Goal: Information Seeking & Learning: Learn about a topic

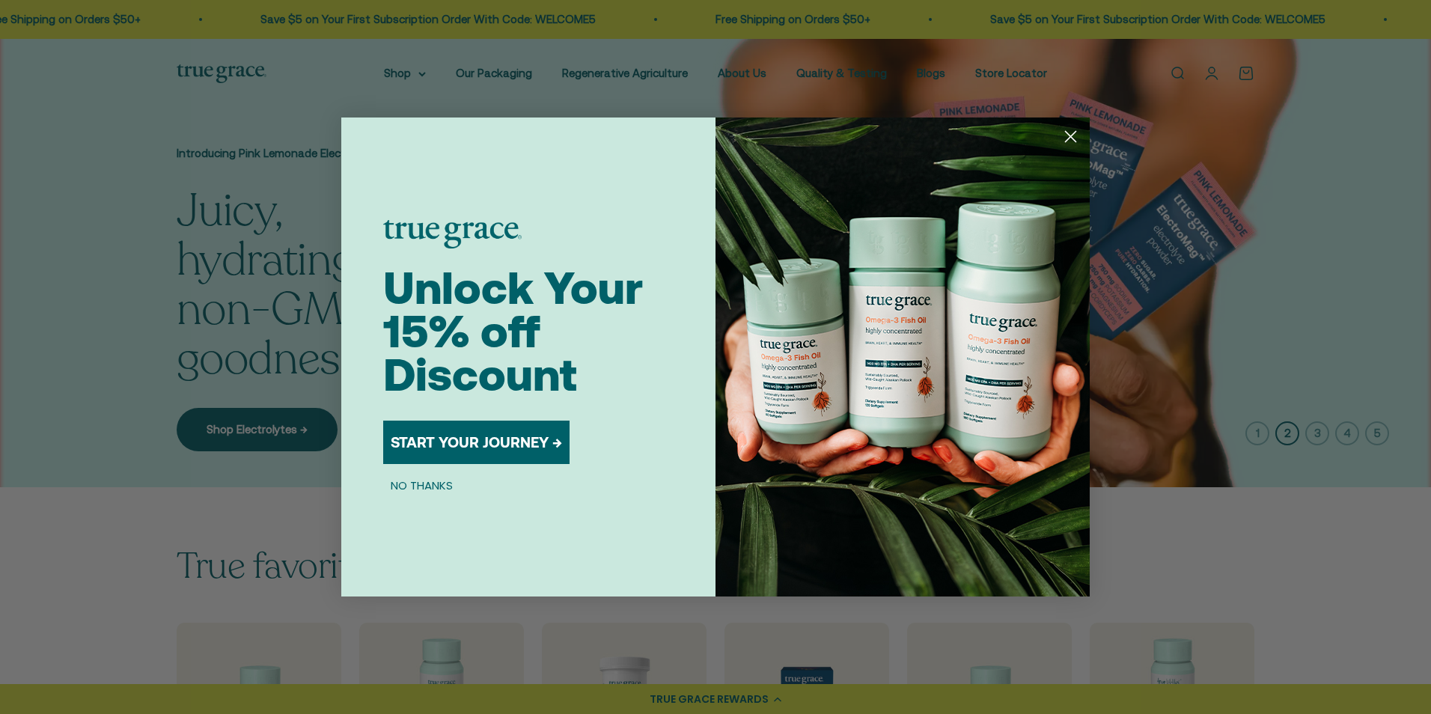
click at [1066, 147] on circle "Close dialog" at bounding box center [1070, 136] width 25 height 25
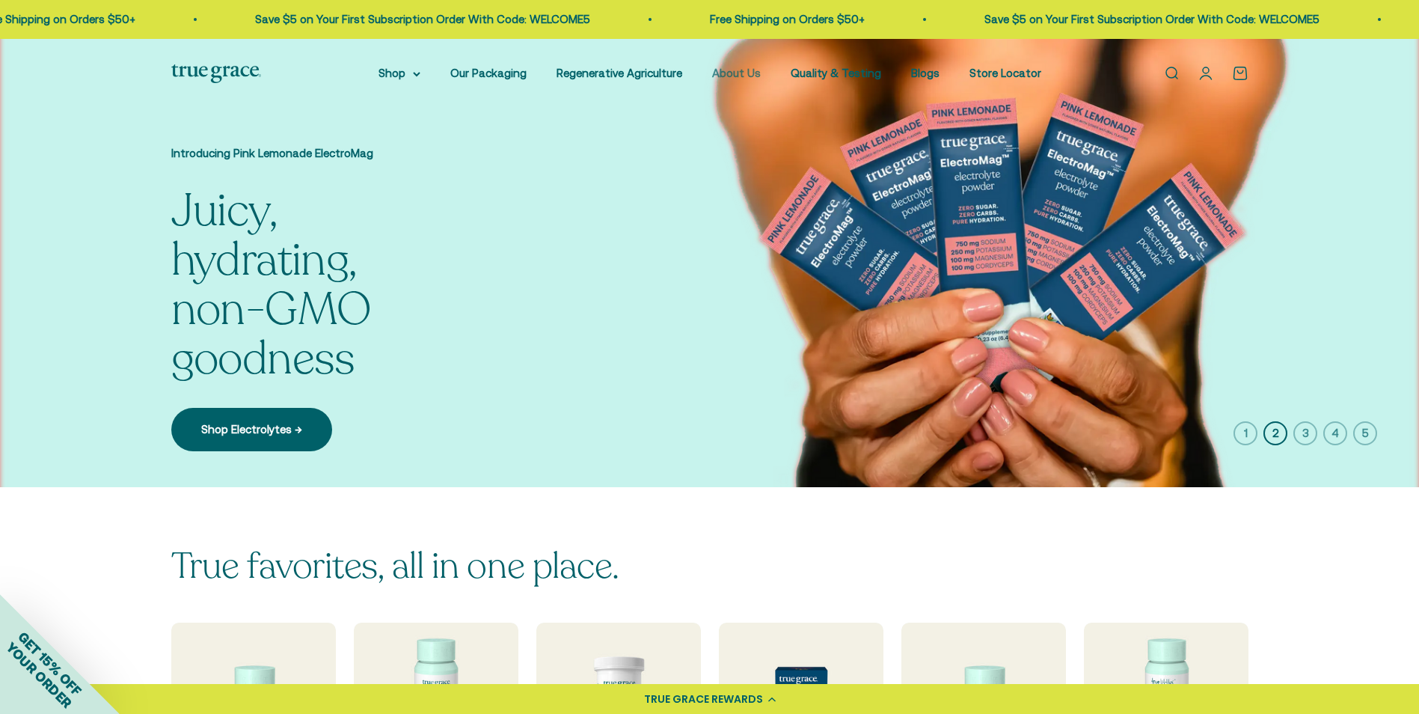
click at [742, 76] on link "About Us" at bounding box center [736, 73] width 49 height 13
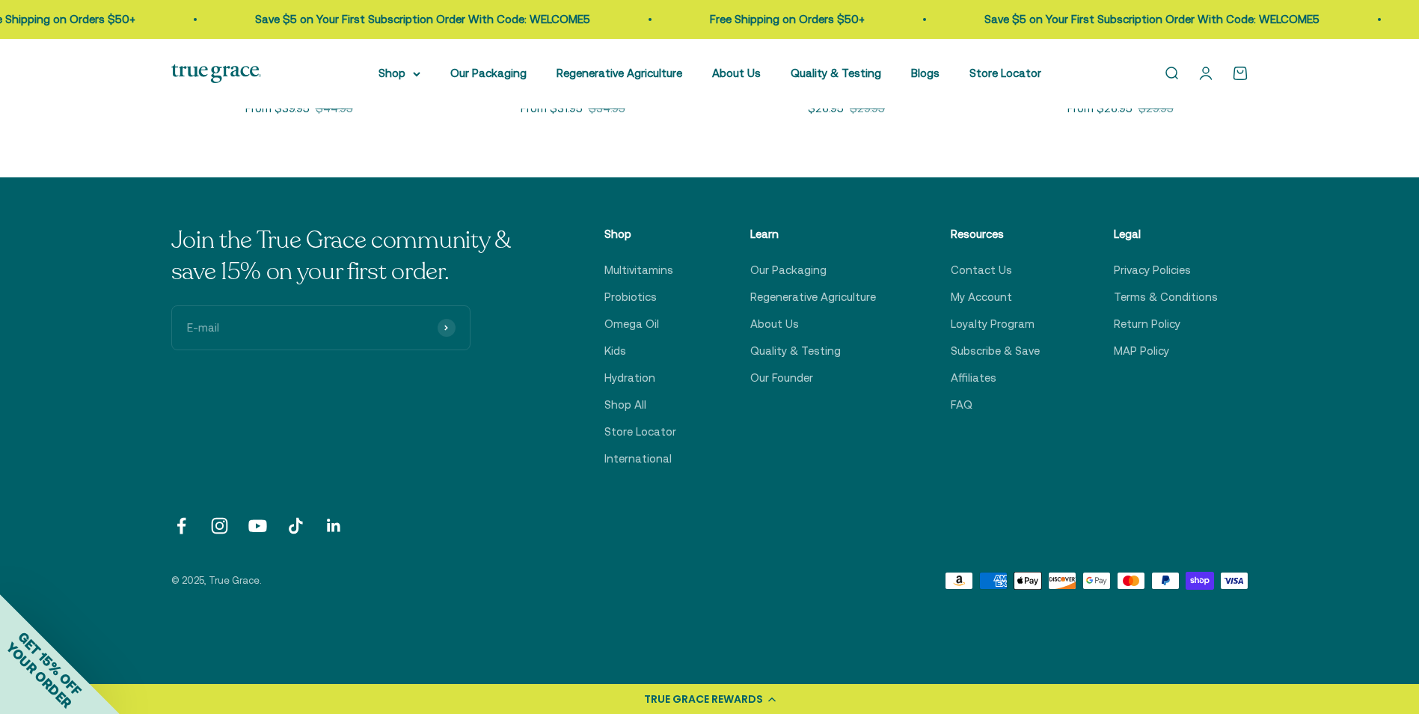
scroll to position [3741, 0]
